Goal: Task Accomplishment & Management: Manage account settings

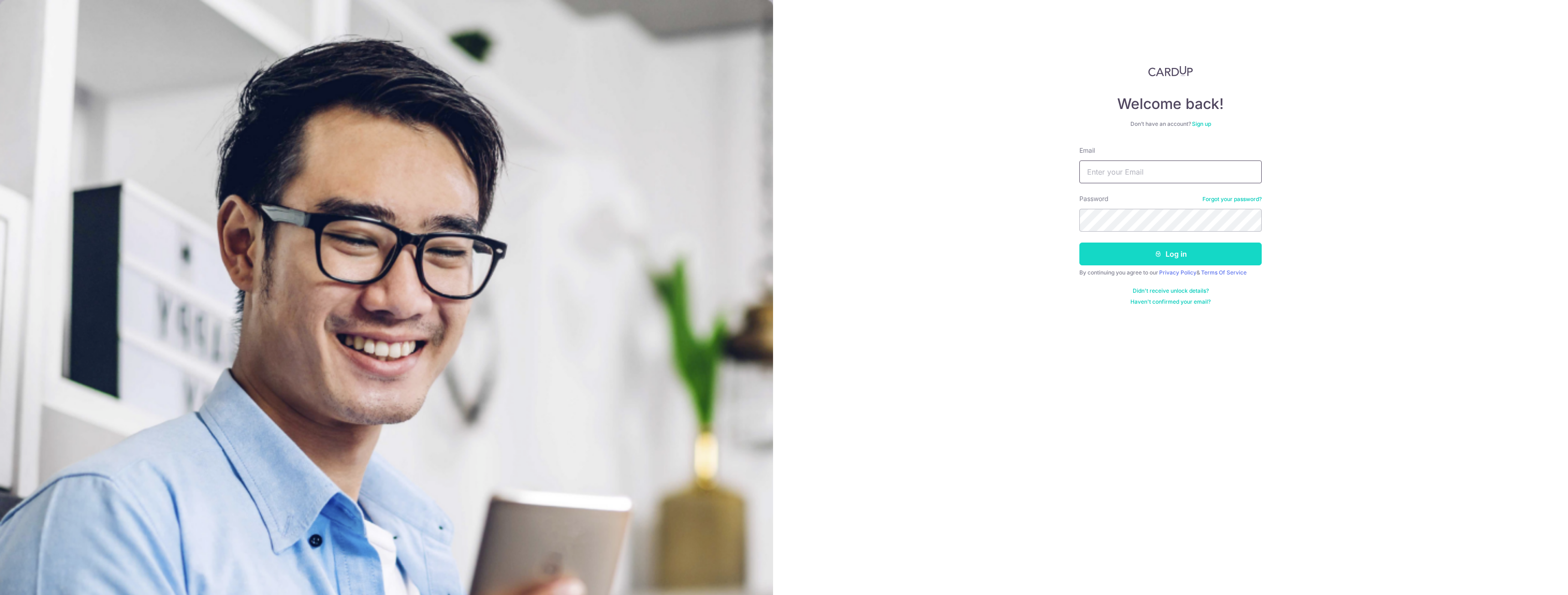
type input "[EMAIL_ADDRESS][DOMAIN_NAME]"
click at [1158, 259] on button "Log in" at bounding box center [1171, 253] width 183 height 23
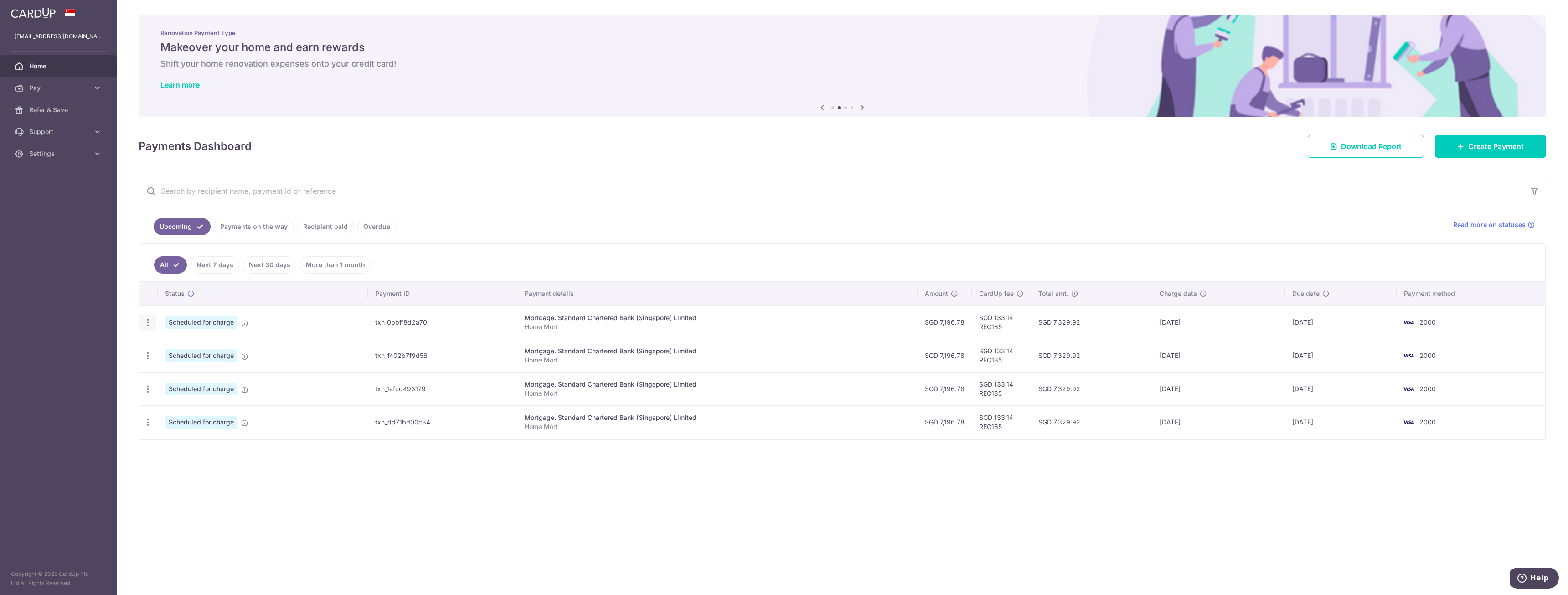
click at [152, 325] on div "Update payment Cancel payment Upload doc" at bounding box center [148, 323] width 17 height 17
click at [480, 516] on div "× Pause Schedule Pause all future payments in this series Pause just this one p…" at bounding box center [842, 297] width 1451 height 595
click at [150, 328] on icon "button" at bounding box center [148, 323] width 10 height 10
click at [190, 451] on span "Update payment" at bounding box center [197, 448] width 62 height 11
radio input "true"
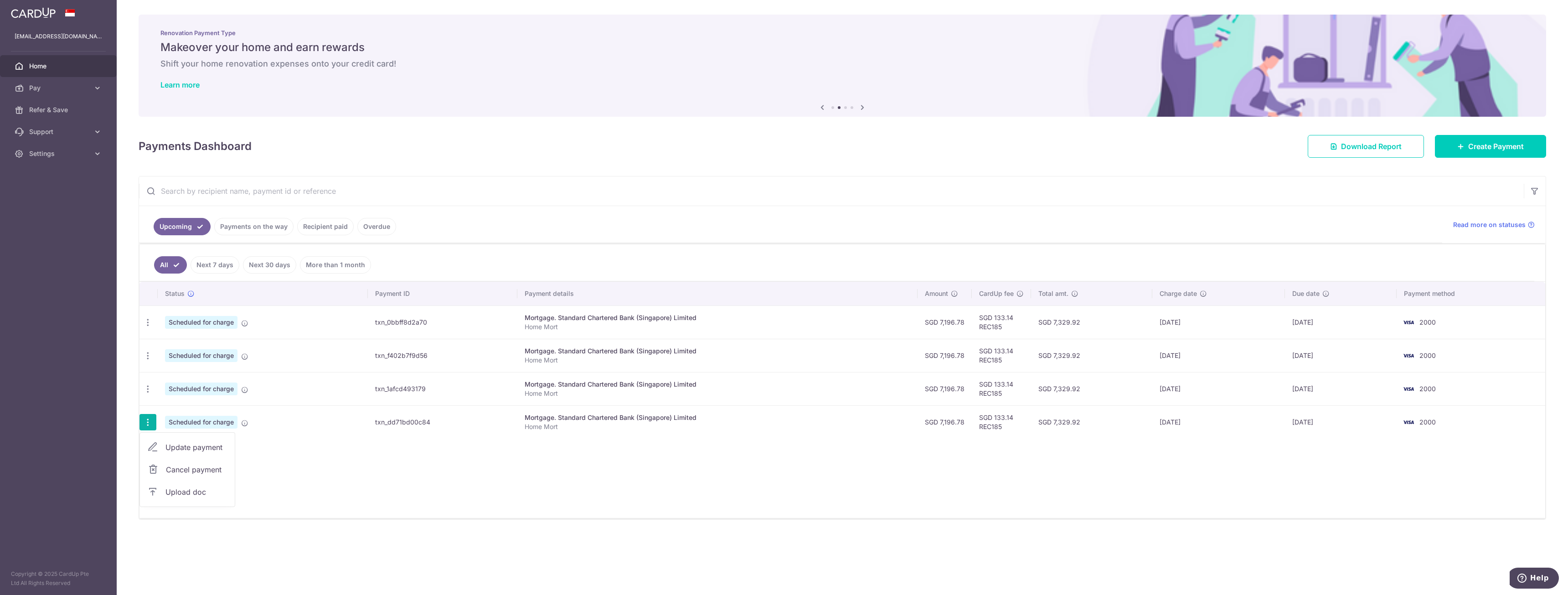
type input "7,196.78"
type input "08/12/2025"
type input "Home Mort"
type input "REC185"
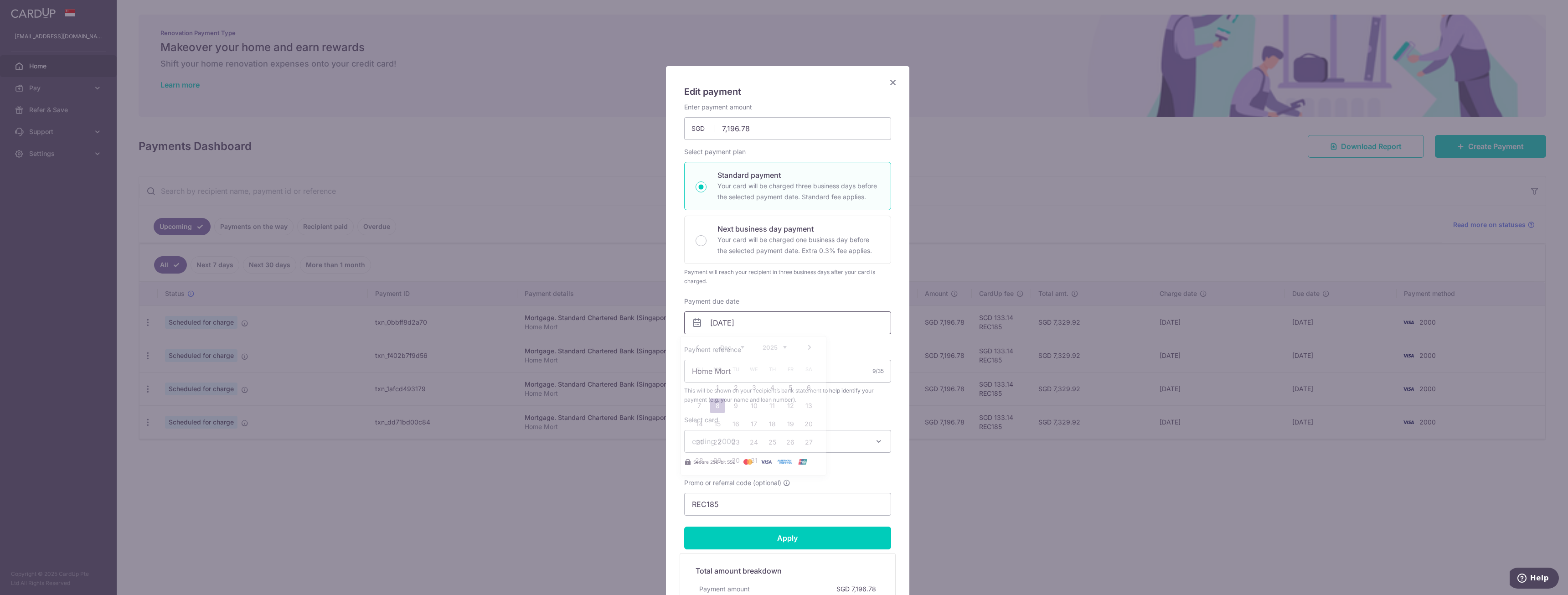
click at [735, 325] on input "08/12/2025" at bounding box center [788, 322] width 207 height 23
click at [698, 348] on link "Prev" at bounding box center [698, 348] width 11 height 11
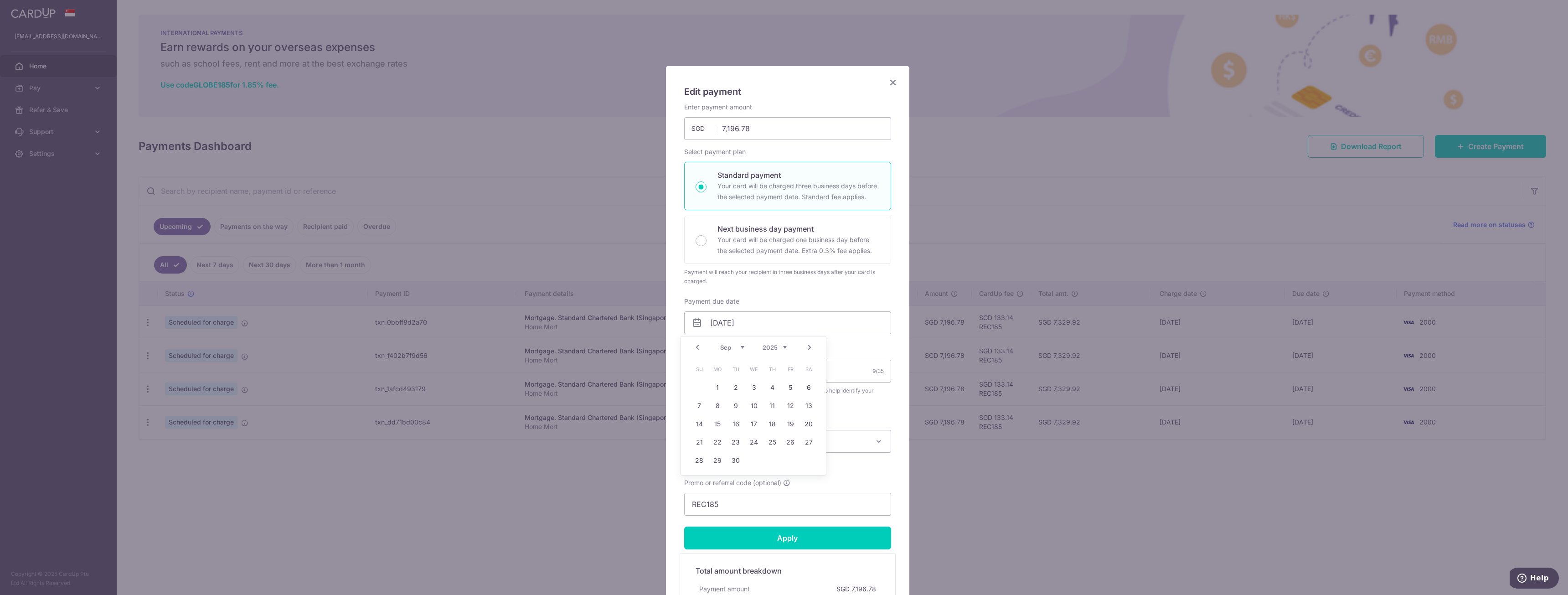
click at [698, 348] on link "Prev" at bounding box center [698, 348] width 11 height 11
click at [717, 442] on link "18" at bounding box center [718, 442] width 15 height 15
type input "18/08/2025"
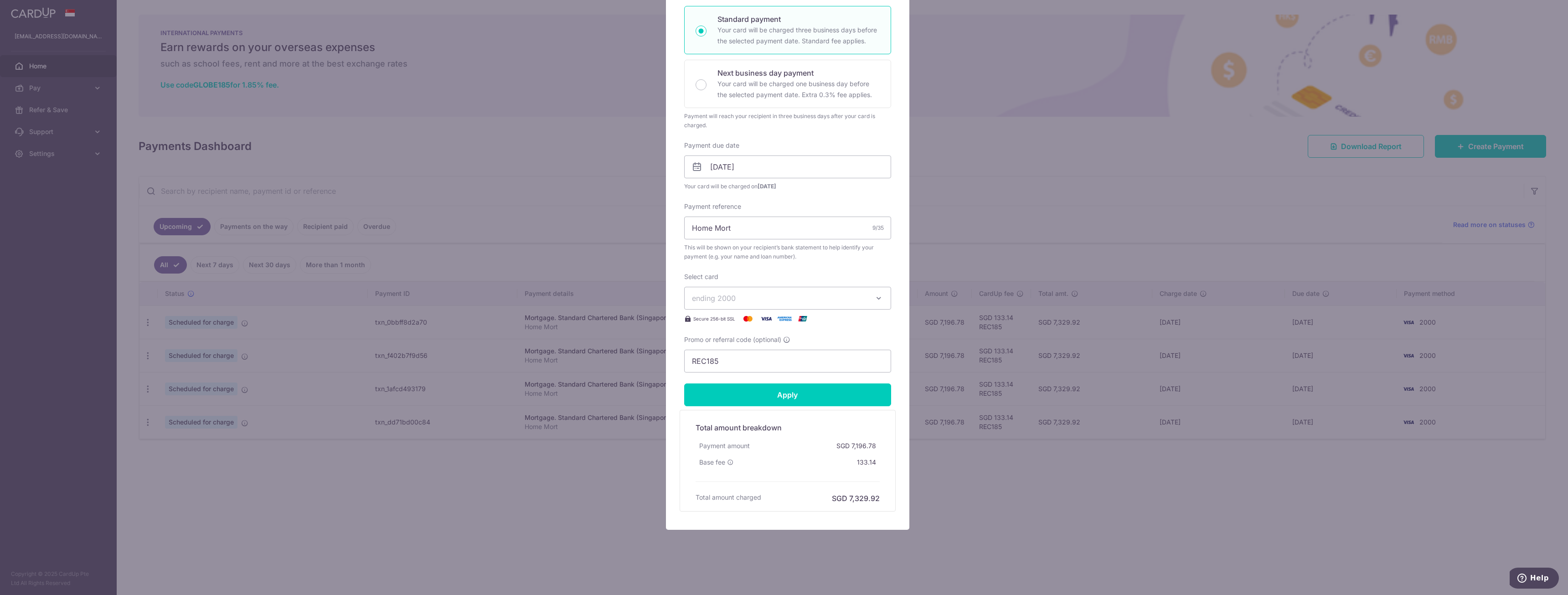
scroll to position [157, 0]
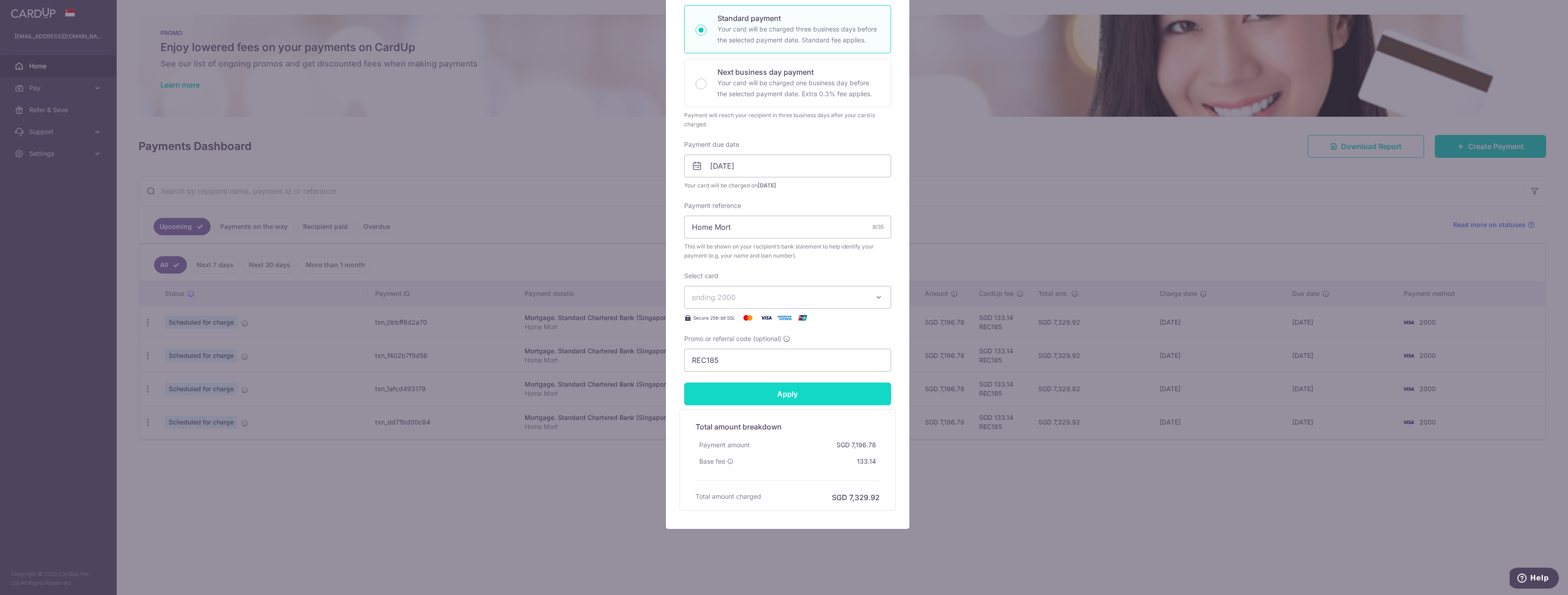
click at [750, 393] on input "Apply" at bounding box center [788, 393] width 207 height 23
type input "Successfully Applied"
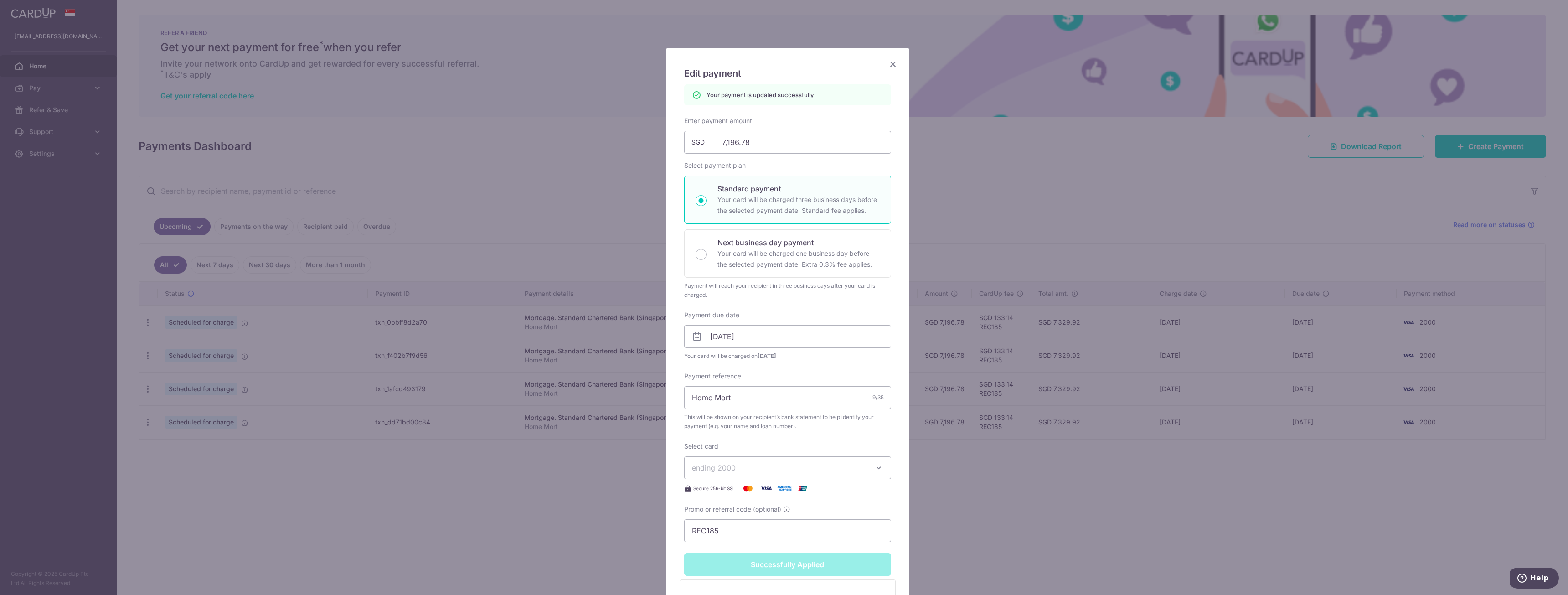
scroll to position [0, 0]
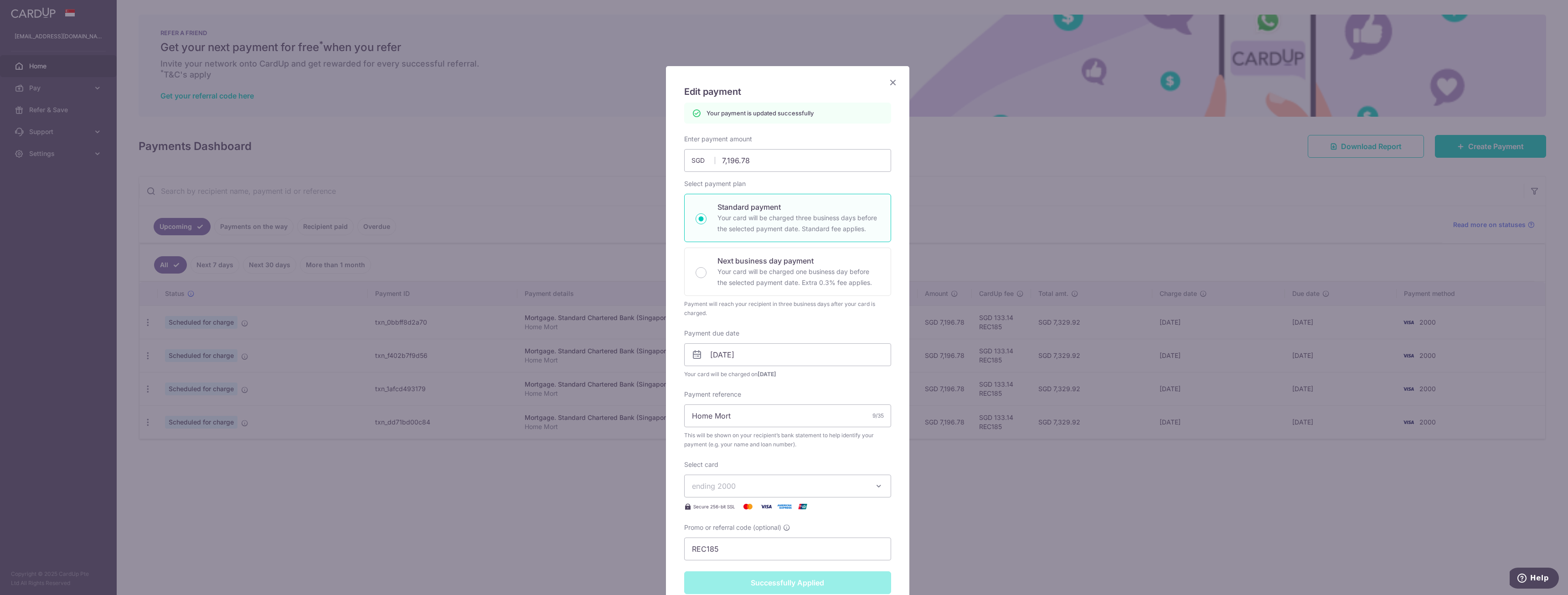
click at [891, 82] on icon "Close" at bounding box center [893, 82] width 11 height 12
